Goal: Transaction & Acquisition: Purchase product/service

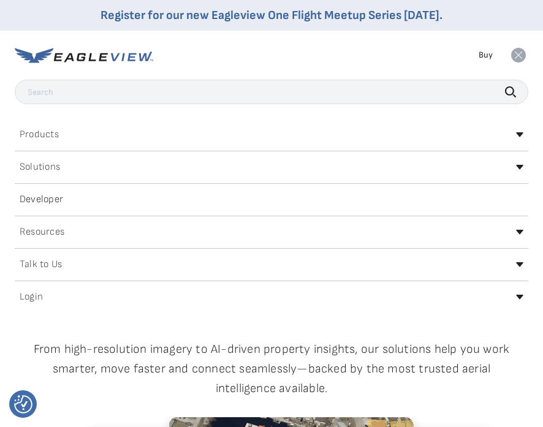
click at [190, 46] on div "Products Solutions Developer Resources Search Talk To Us Buy Login" at bounding box center [271, 55] width 513 height 49
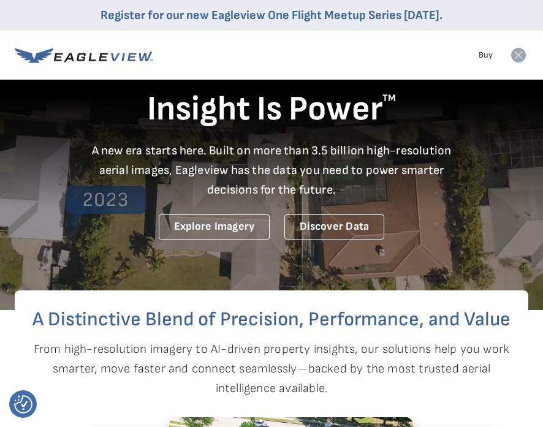
click at [519, 58] on icon at bounding box center [518, 55] width 15 height 15
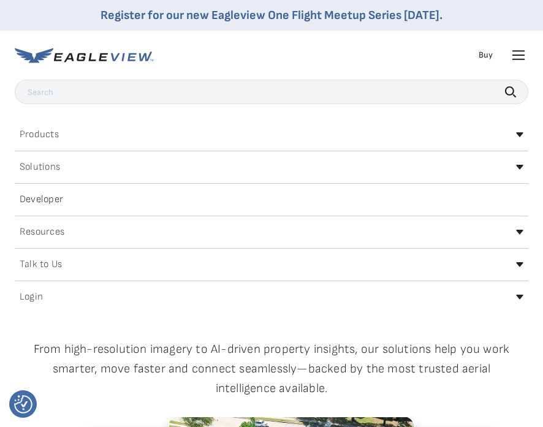
click at [518, 137] on icon at bounding box center [519, 134] width 7 height 5
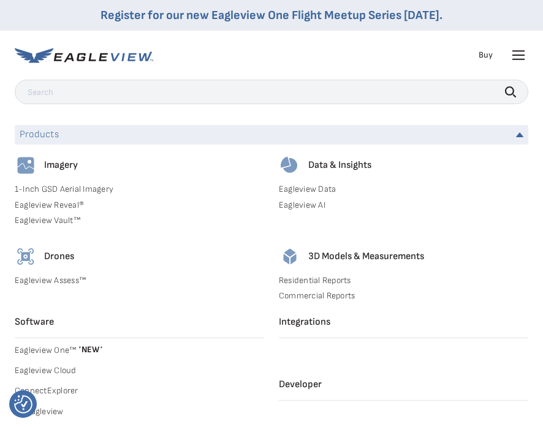
click at [68, 34] on div "Products Solutions Developer Resources Search Talk To Us Buy Login" at bounding box center [271, 55] width 513 height 49
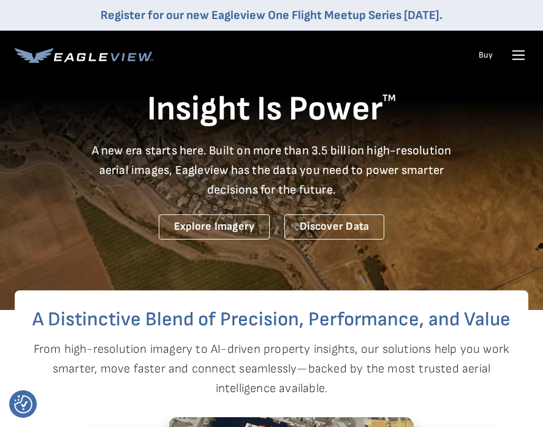
click at [489, 54] on link "Buy" at bounding box center [485, 55] width 14 height 11
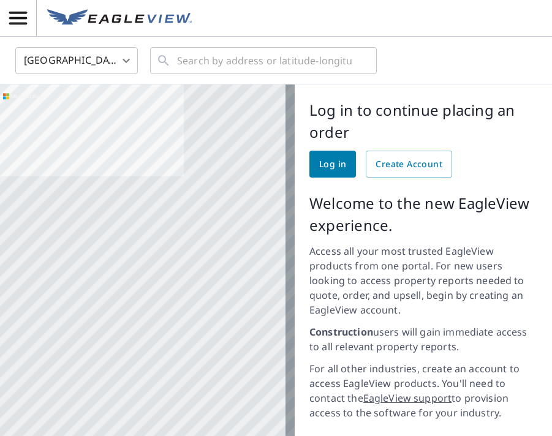
click at [330, 165] on span "Log in" at bounding box center [332, 164] width 27 height 15
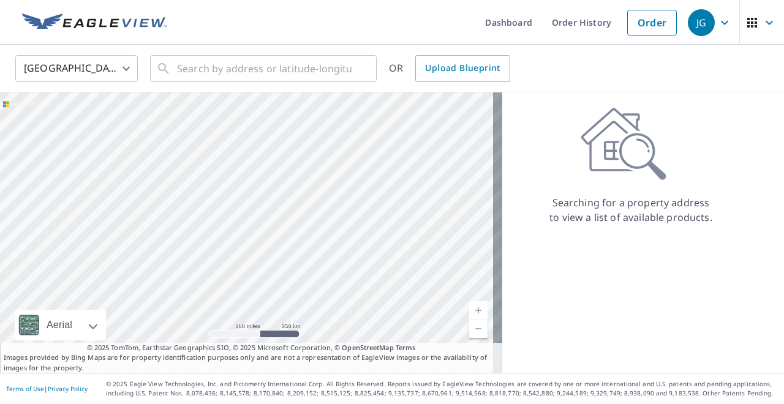
click at [718, 24] on icon "button" at bounding box center [724, 22] width 15 height 15
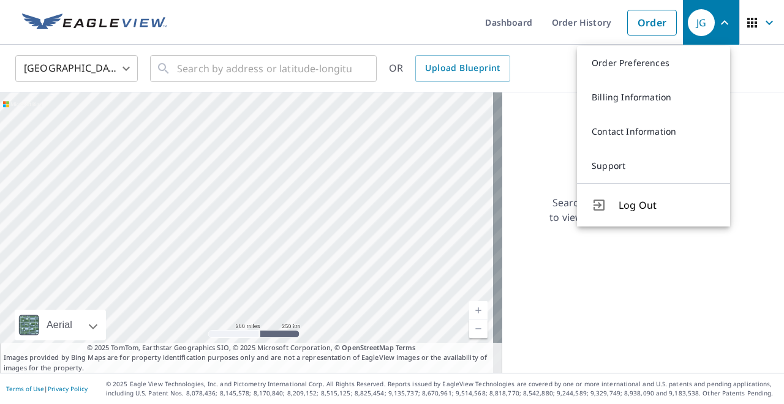
click at [555, 123] on div "Searching for a property address to view a list of available products." at bounding box center [630, 166] width 257 height 118
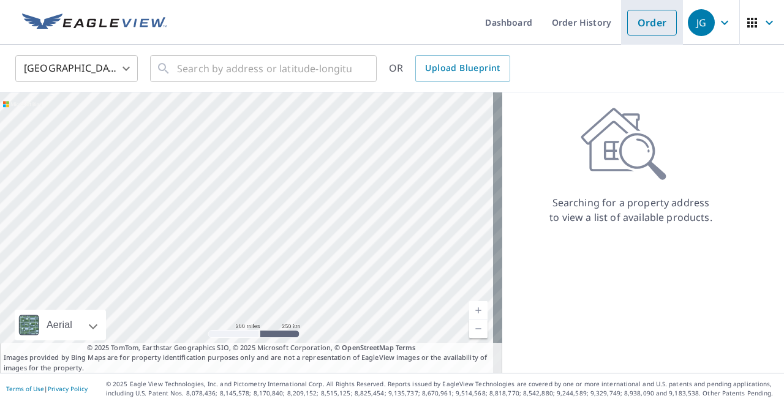
click at [655, 28] on link "Order" at bounding box center [652, 23] width 50 height 26
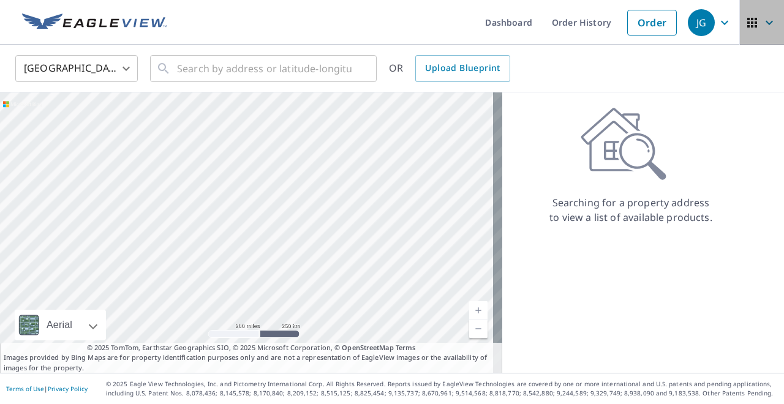
click at [765, 23] on icon "button" at bounding box center [768, 22] width 7 height 4
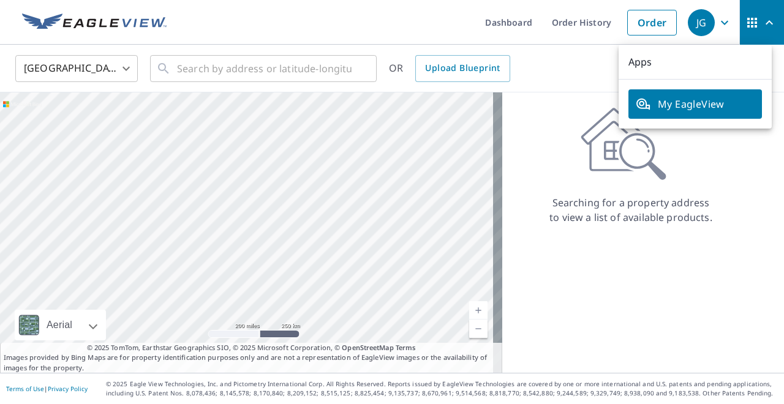
click at [610, 63] on div "United States US ​ ​ OR Upload Blueprint" at bounding box center [387, 68] width 763 height 29
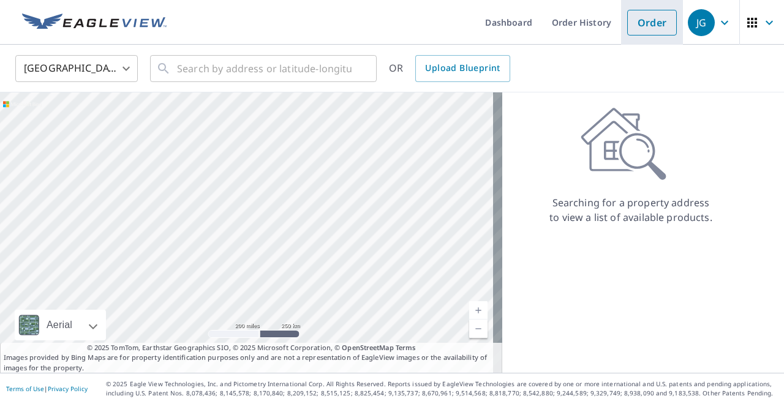
click at [657, 26] on link "Order" at bounding box center [652, 23] width 50 height 26
click at [763, 26] on icon "button" at bounding box center [769, 22] width 15 height 15
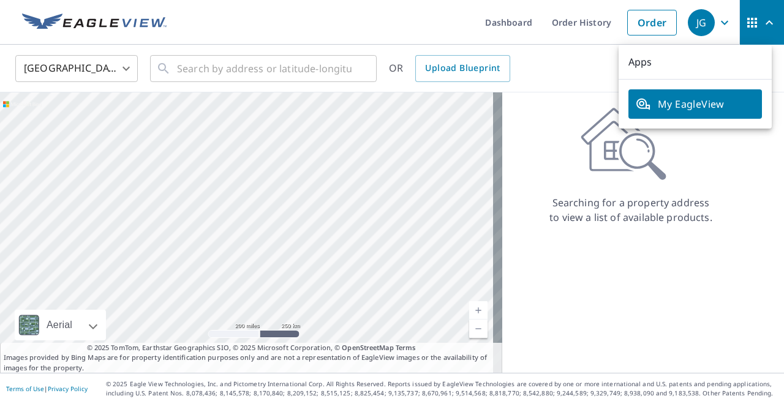
click at [678, 110] on span "My EagleView" at bounding box center [695, 104] width 119 height 15
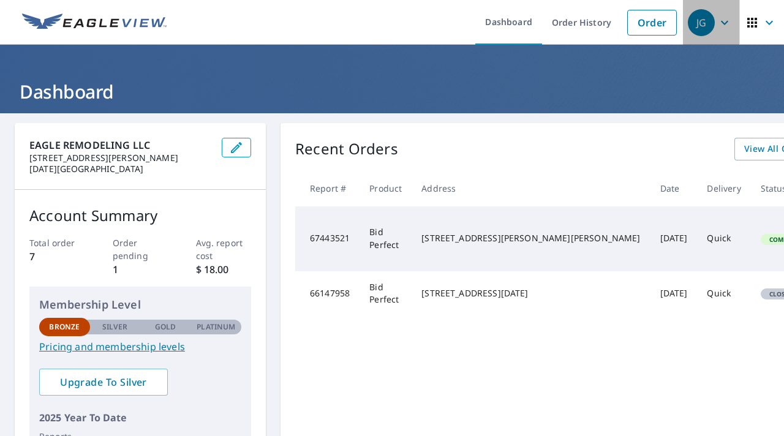
click at [717, 18] on icon "button" at bounding box center [724, 22] width 15 height 15
